Goal: Information Seeking & Learning: Learn about a topic

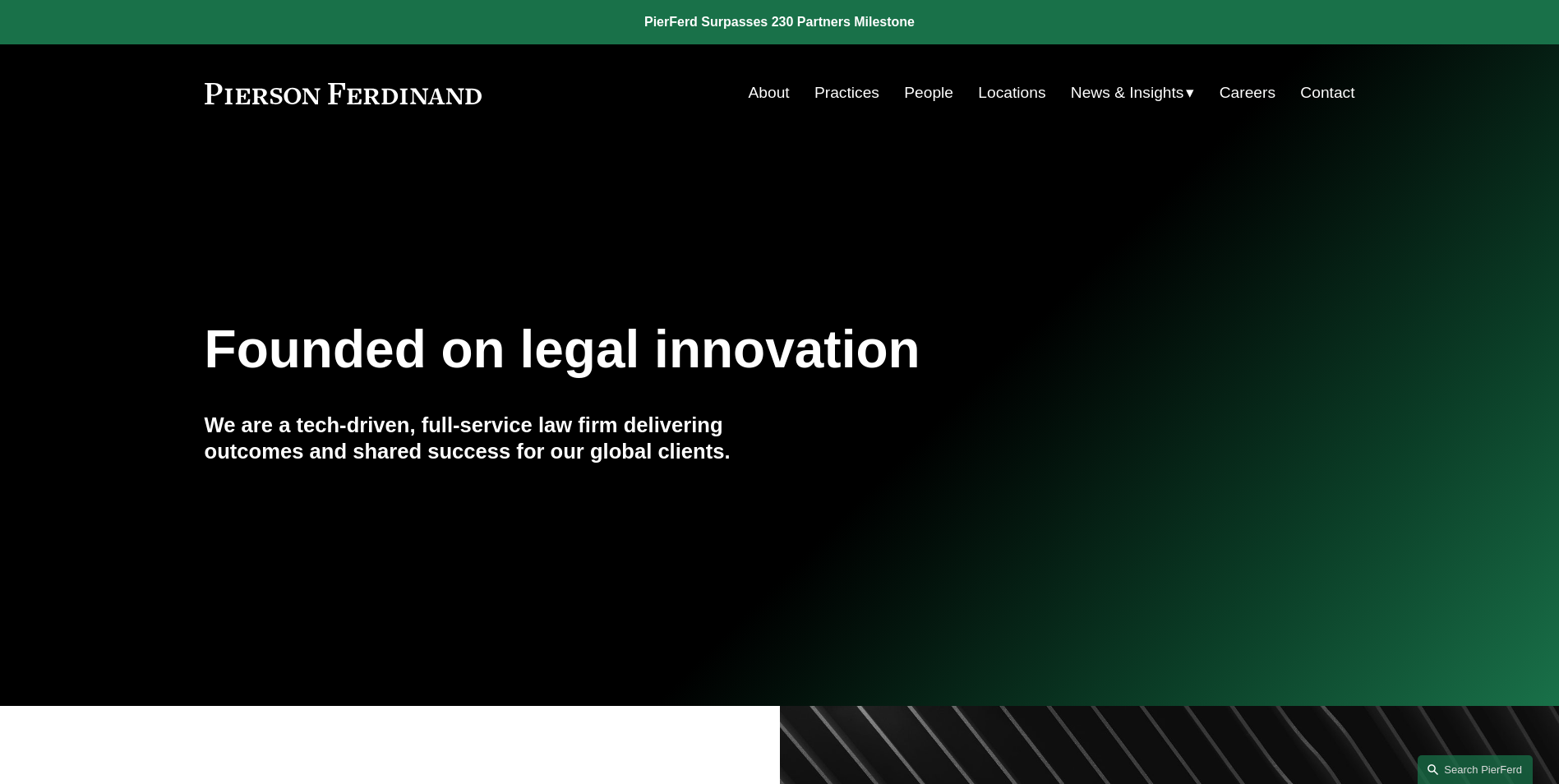
click at [933, 93] on link "People" at bounding box center [929, 93] width 50 height 32
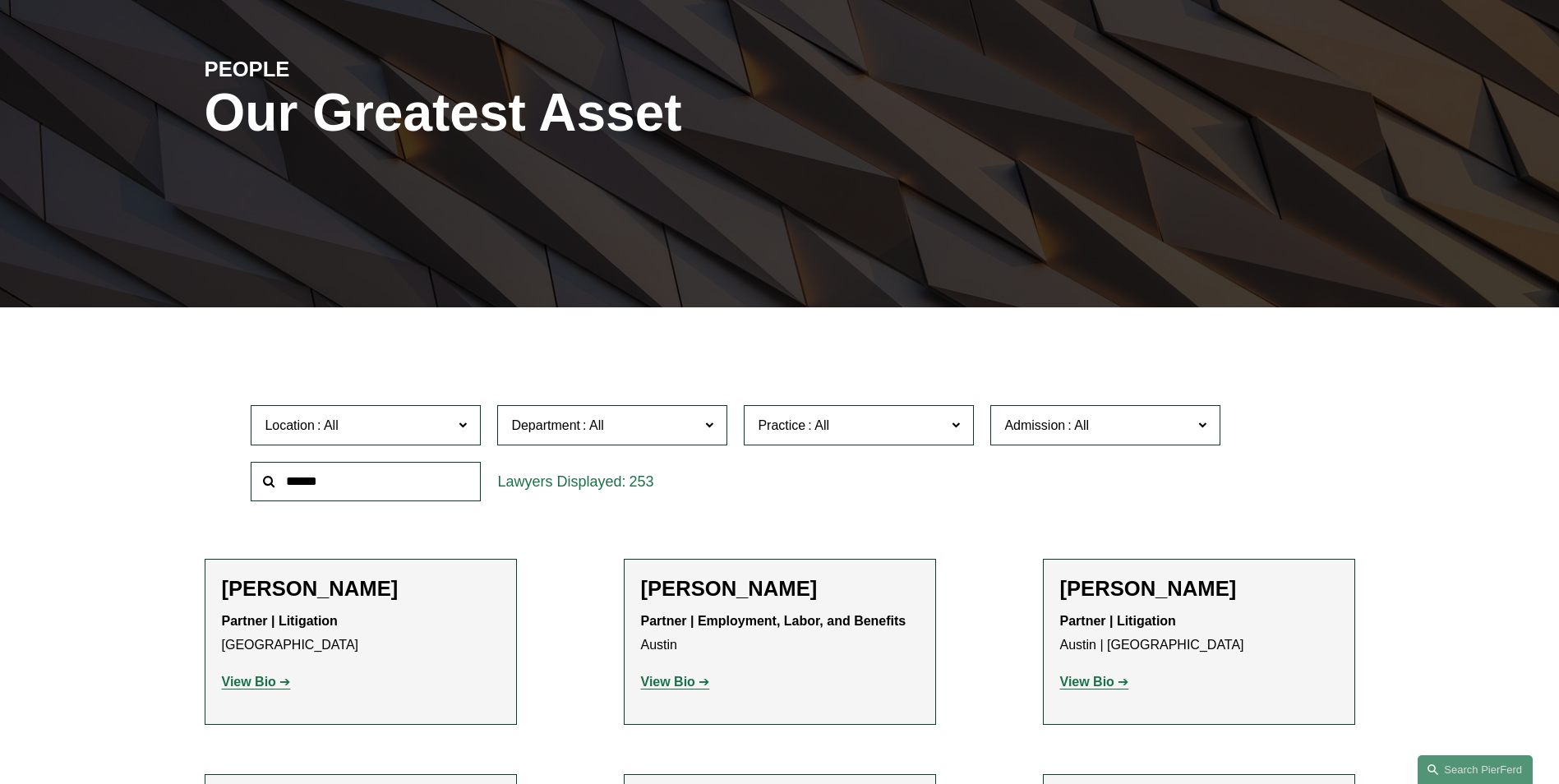
scroll to position [247, 0]
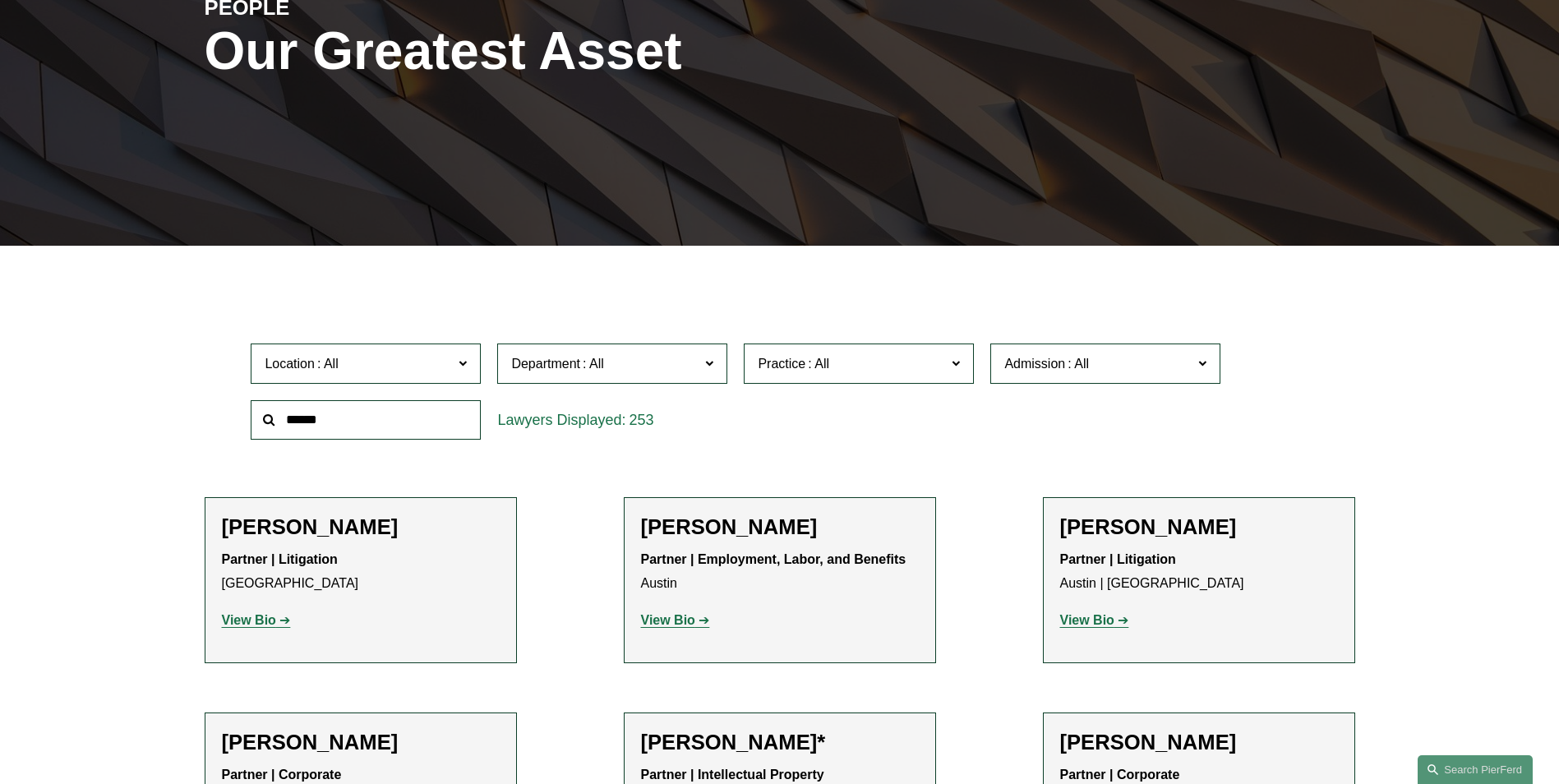
click at [1215, 363] on label "Admission" at bounding box center [1105, 364] width 230 height 40
click at [0, 0] on link "[US_STATE]" at bounding box center [0, 0] width 0 height 0
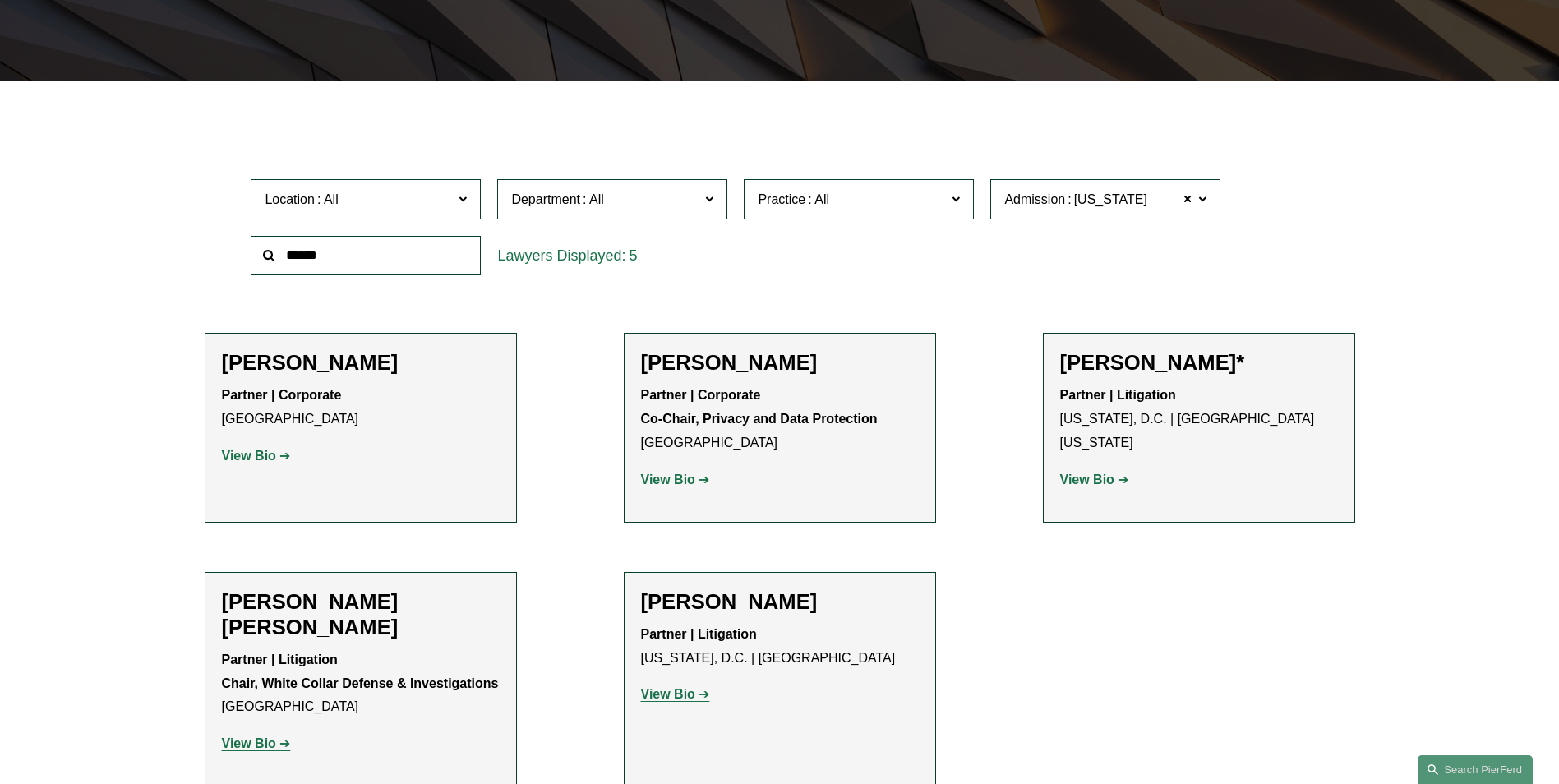
scroll to position [493, 0]
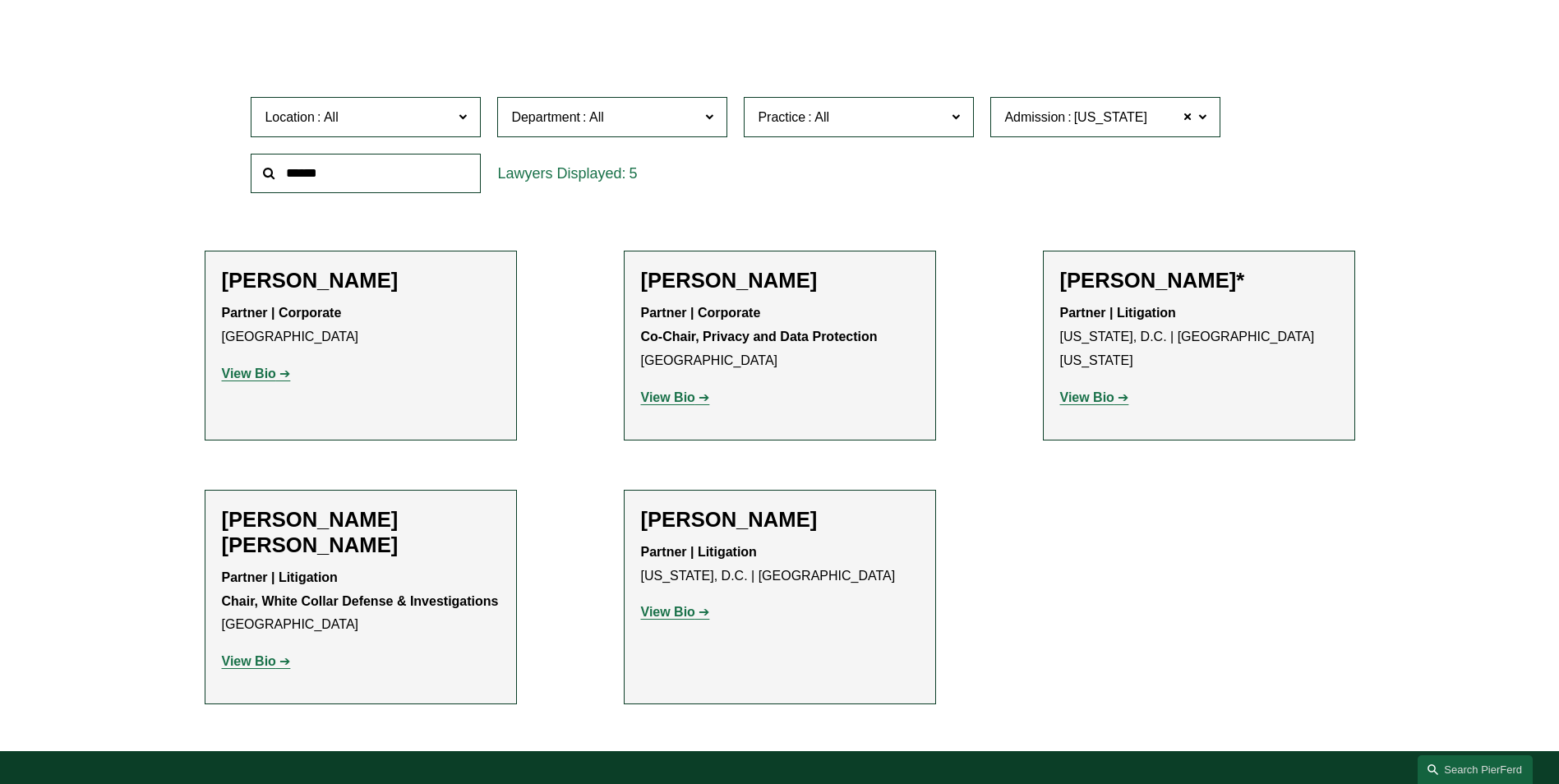
click at [665, 613] on strong "View Bio" at bounding box center [668, 612] width 55 height 14
click at [1079, 391] on strong "View Bio" at bounding box center [1087, 397] width 55 height 14
click at [244, 654] on strong "View Bio" at bounding box center [249, 661] width 55 height 14
click at [1099, 391] on strong "View Bio" at bounding box center [1087, 397] width 55 height 14
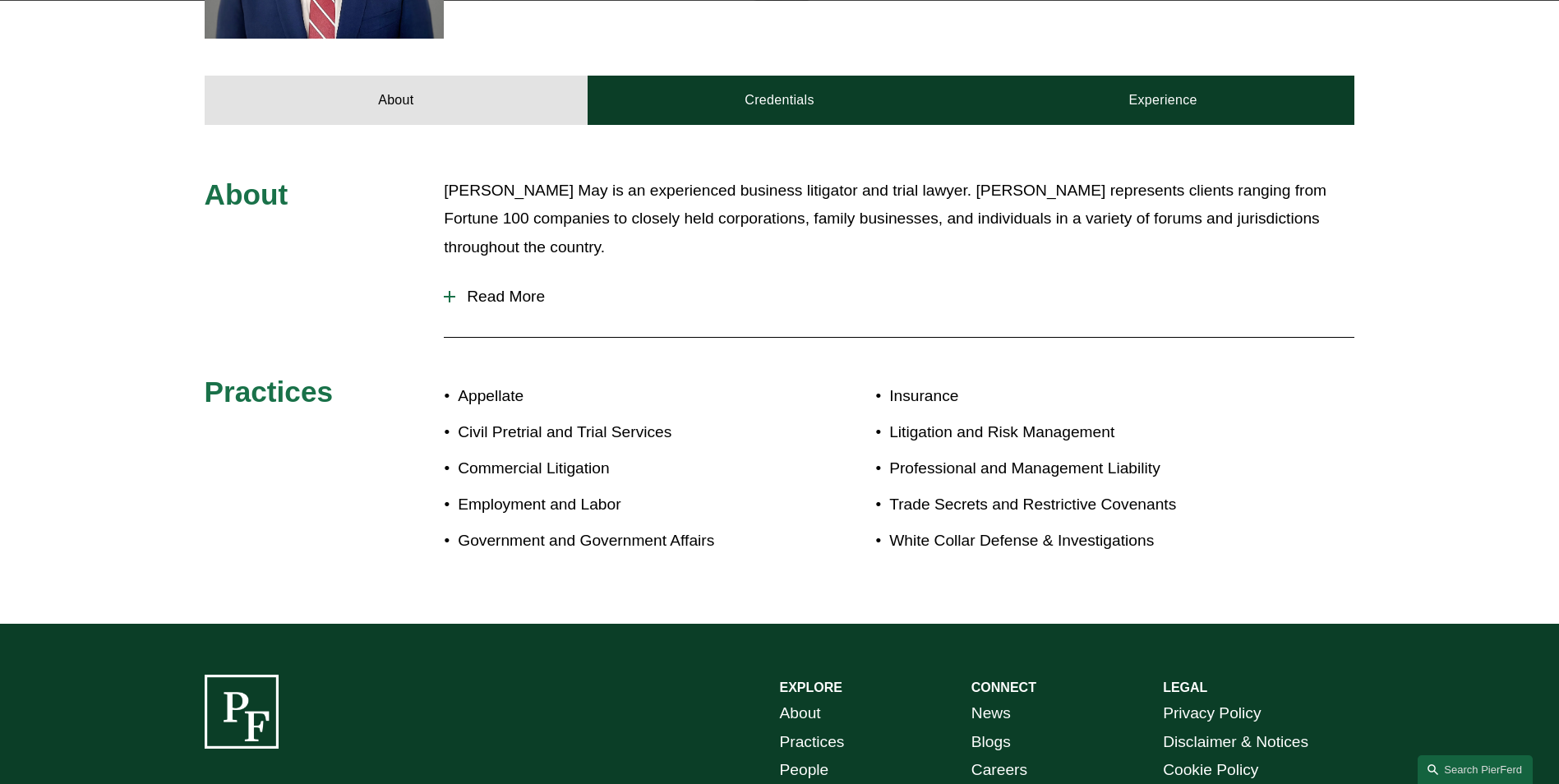
scroll to position [247, 0]
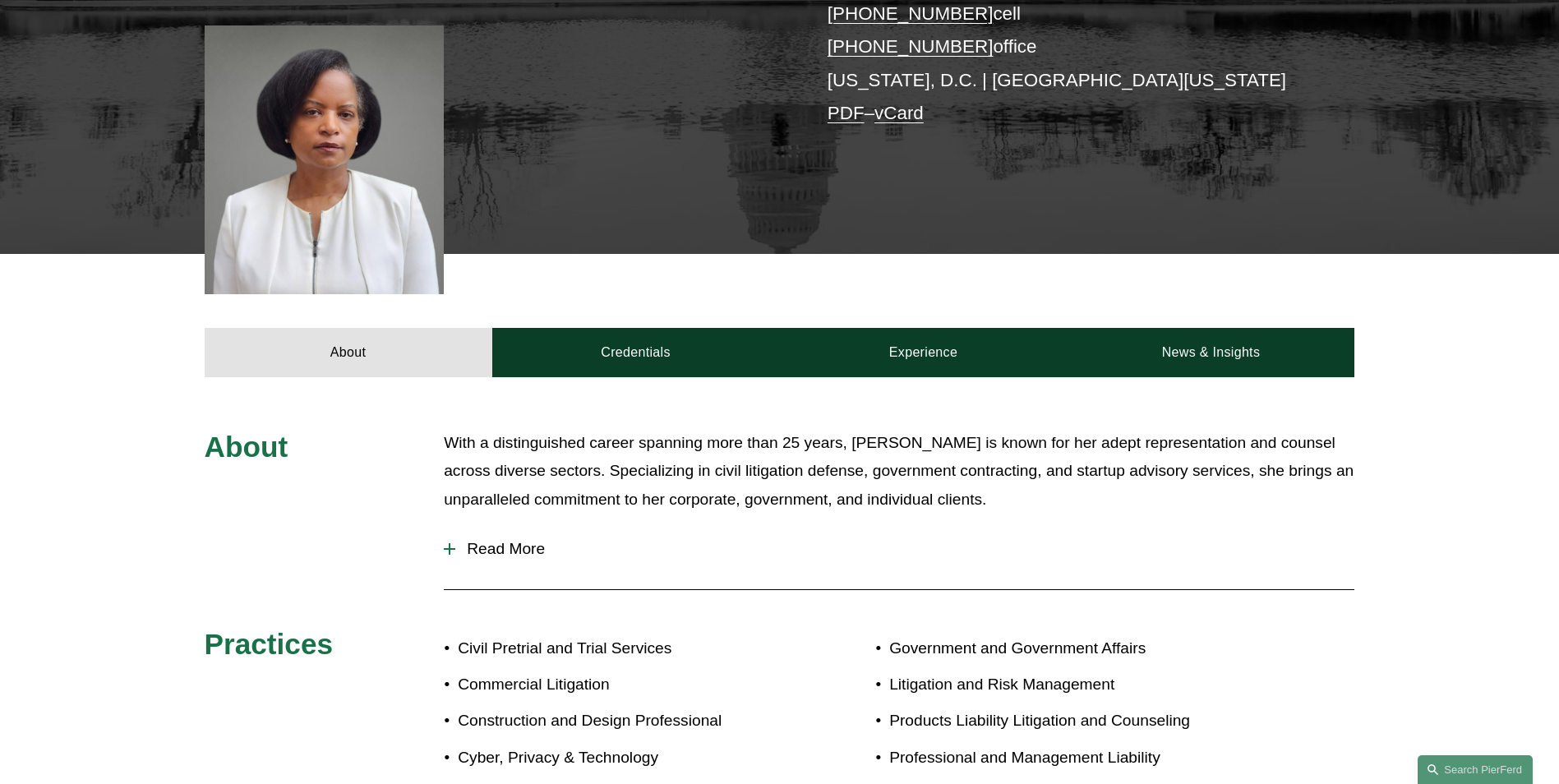
scroll to position [411, 0]
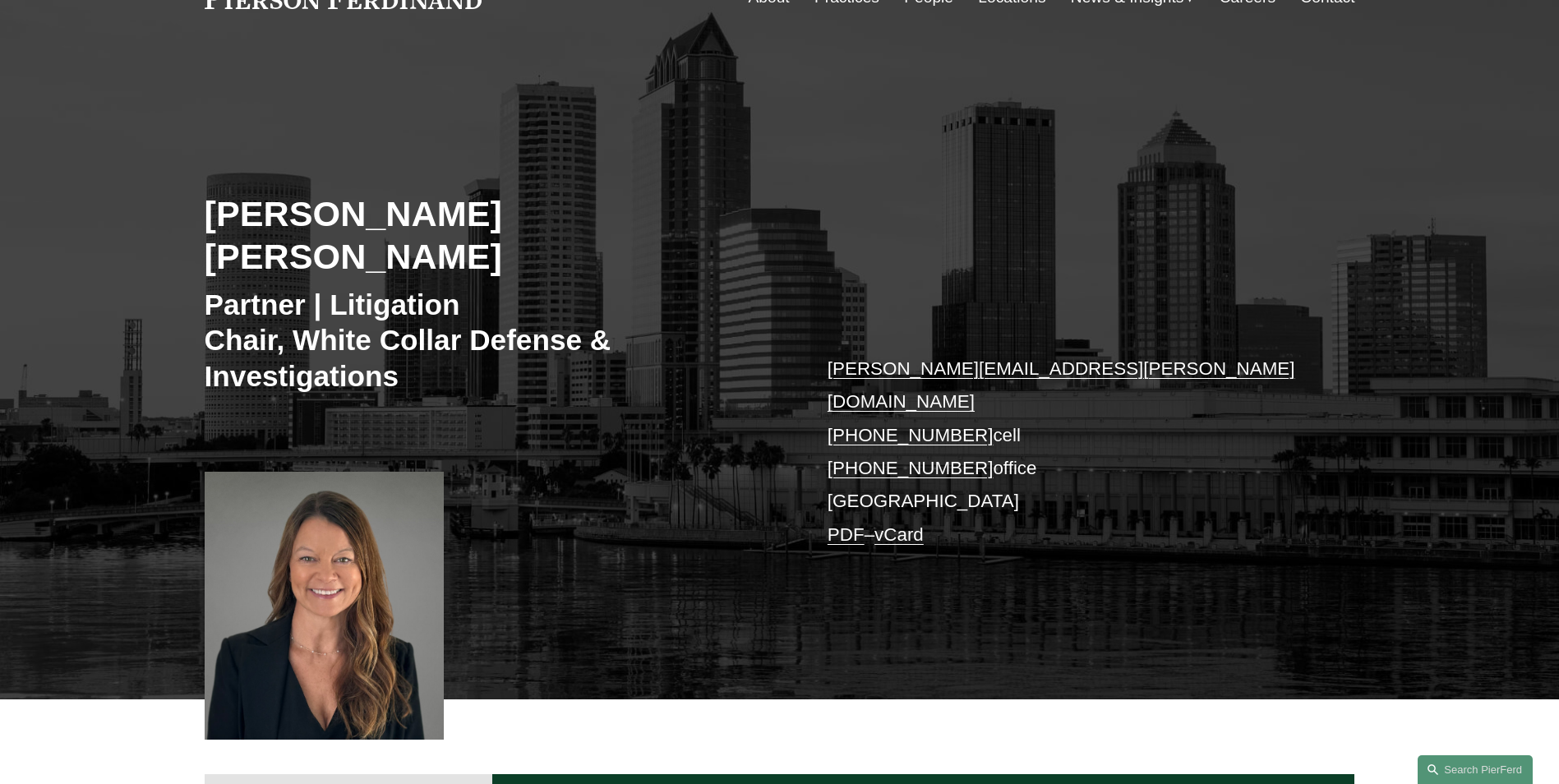
scroll to position [82, 0]
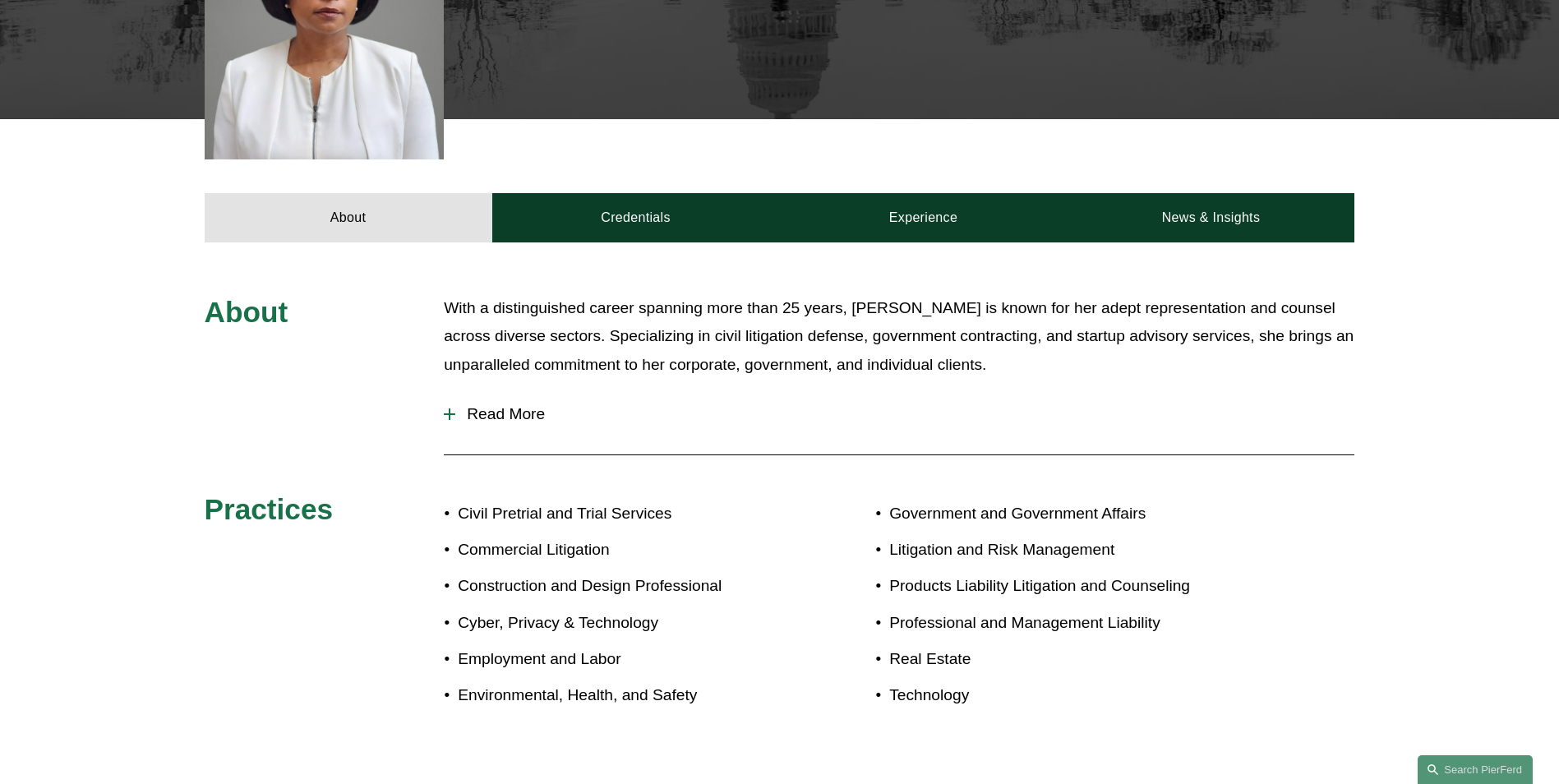
scroll to position [740, 0]
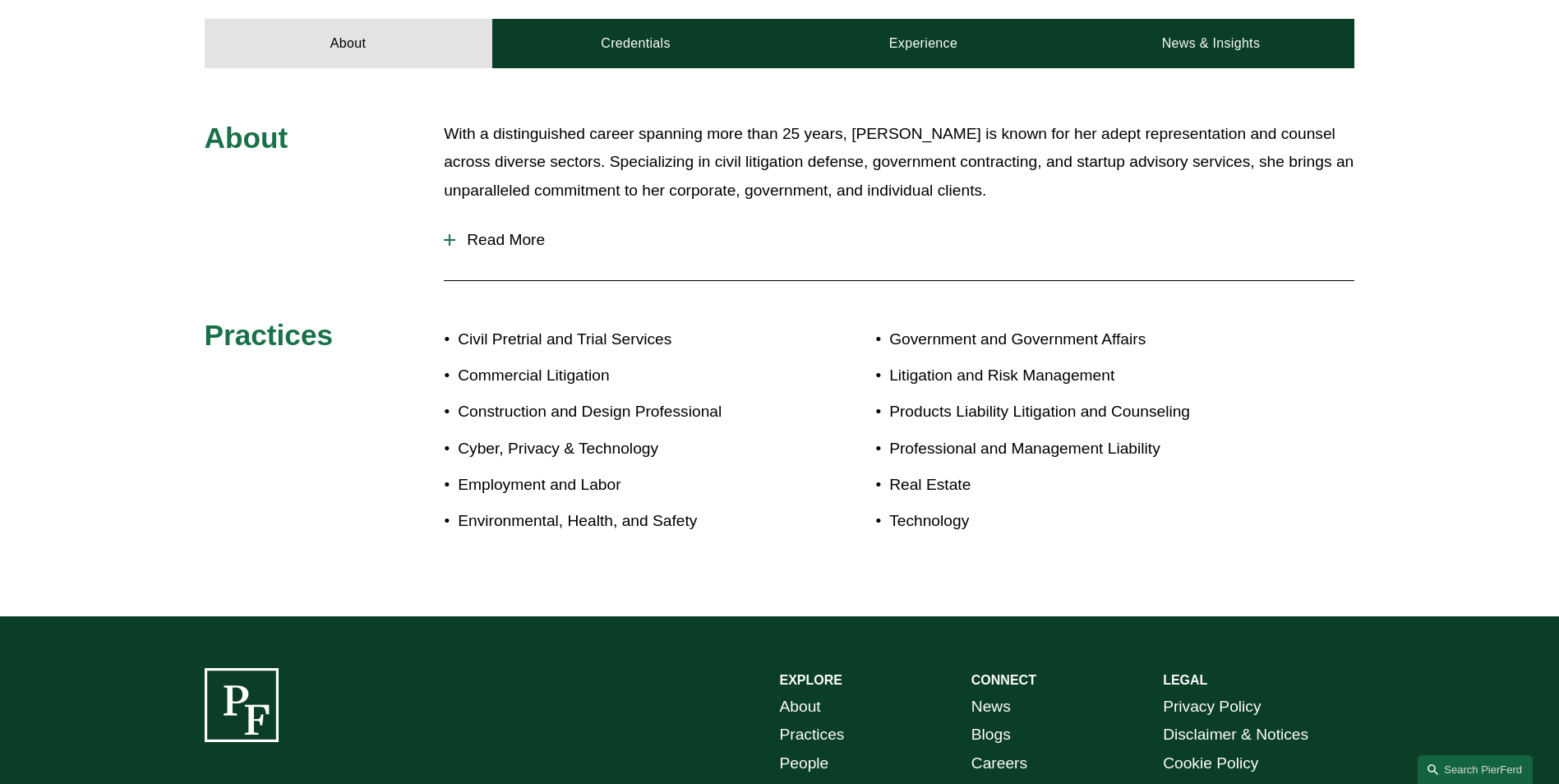
click at [446, 239] on div at bounding box center [450, 240] width 11 height 2
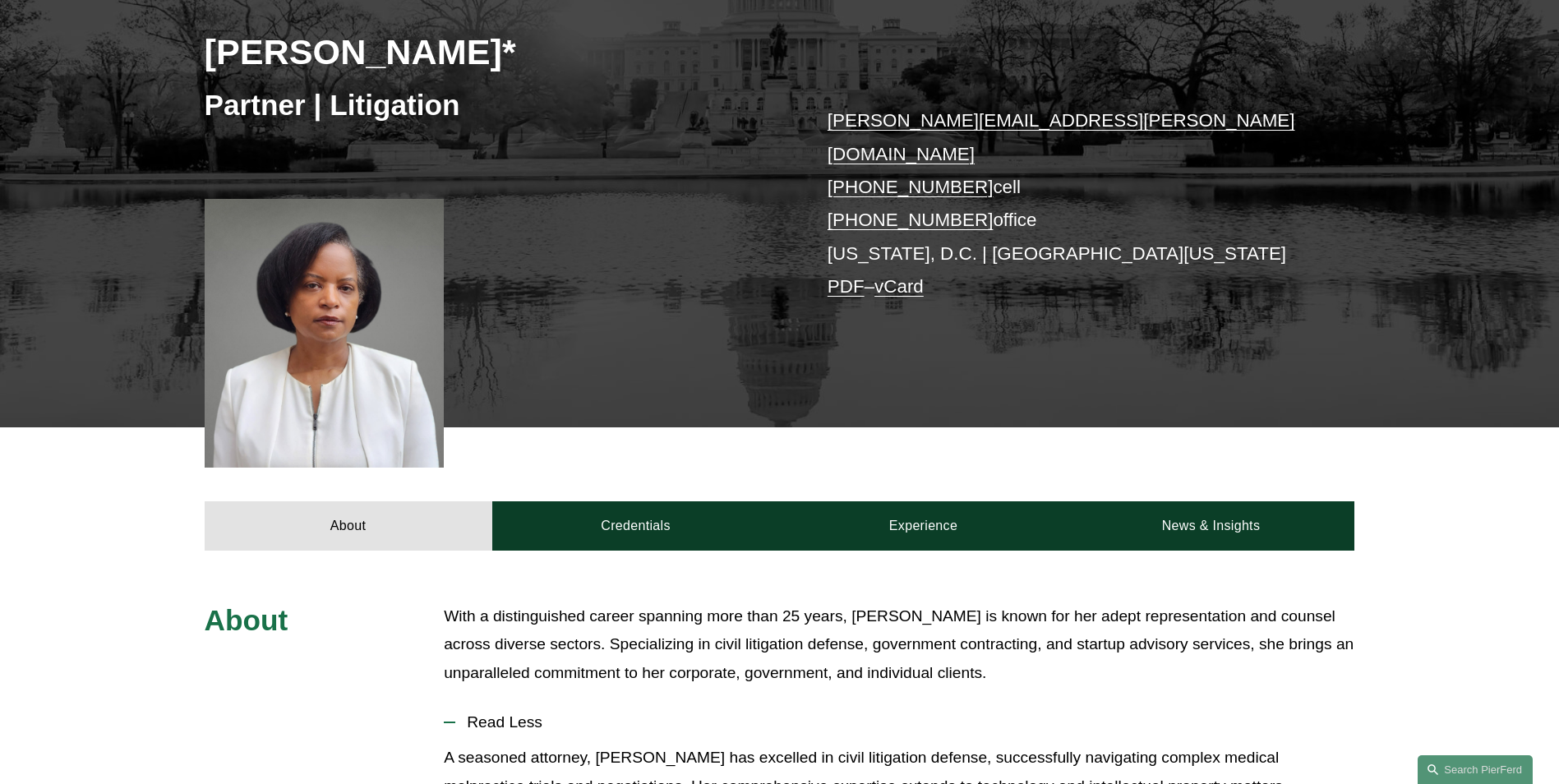
scroll to position [256, 0]
